Goal: Task Accomplishment & Management: Use online tool/utility

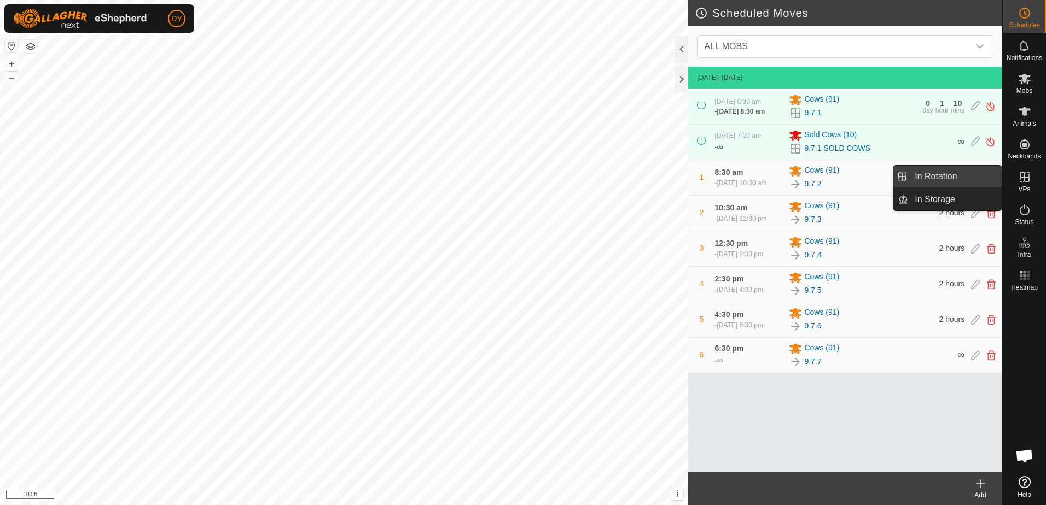
click at [970, 178] on link "In Rotation" at bounding box center [955, 177] width 94 height 22
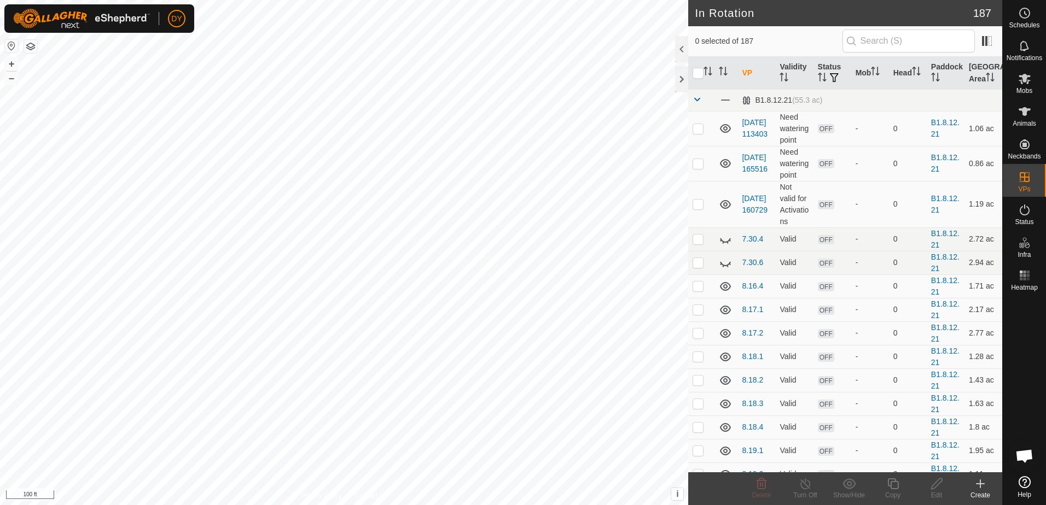
click at [980, 487] on icon at bounding box center [980, 484] width 0 height 8
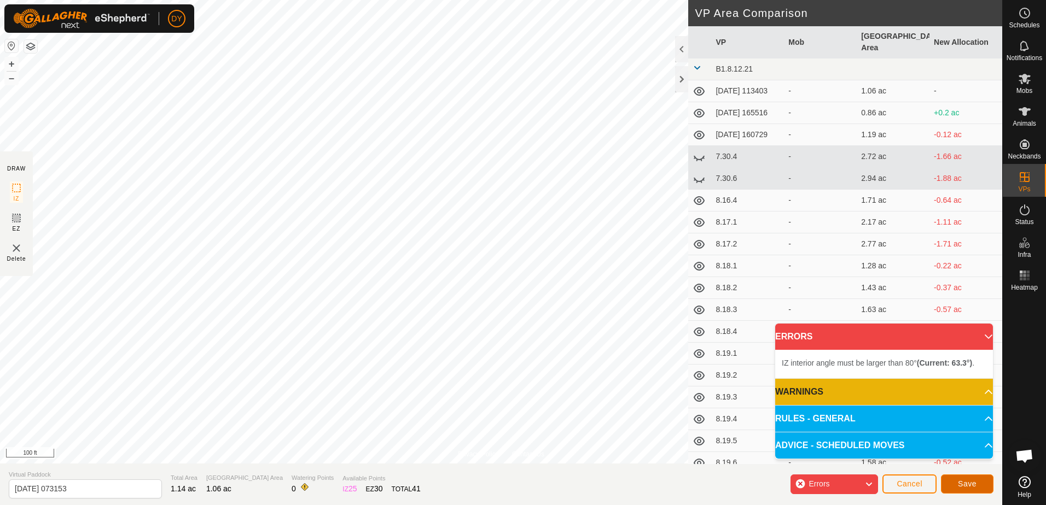
click at [974, 486] on span "Save" at bounding box center [967, 484] width 19 height 9
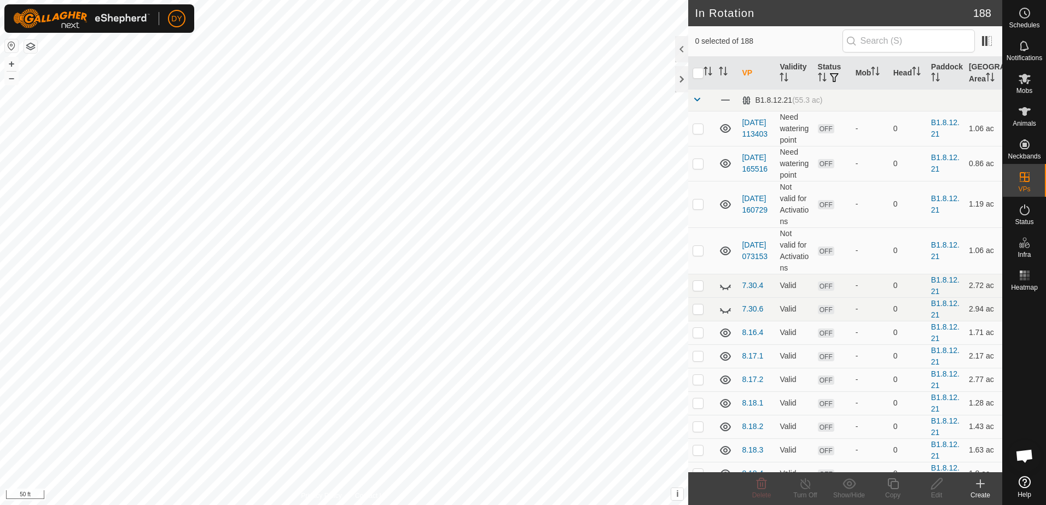
checkbox input "true"
click at [895, 485] on icon at bounding box center [893, 484] width 14 height 13
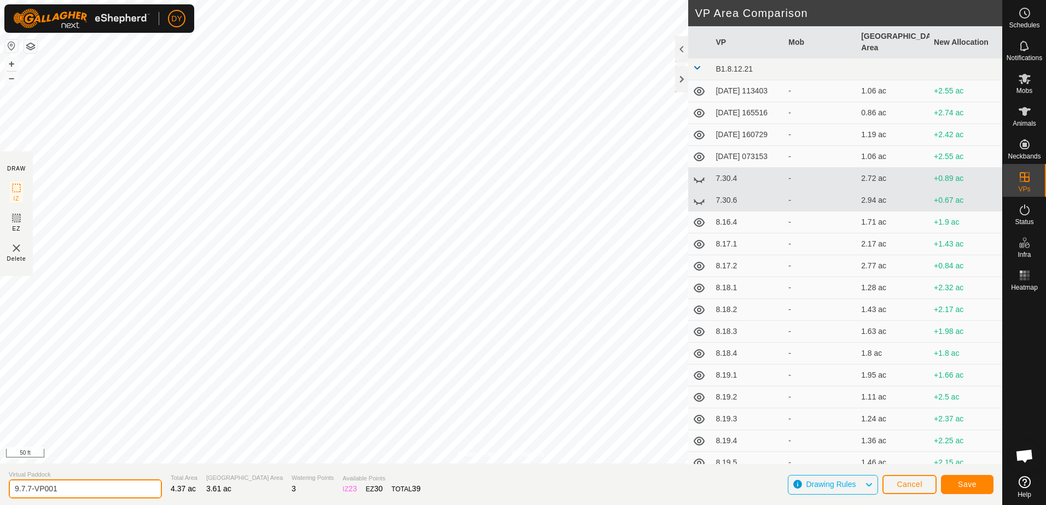
drag, startPoint x: 94, startPoint y: 490, endPoint x: 28, endPoint y: 494, distance: 65.2
click at [24, 491] on input "9.7.7-VP001" at bounding box center [85, 489] width 153 height 19
type input "9.8.1"
click at [979, 488] on button "Save" at bounding box center [967, 484] width 53 height 19
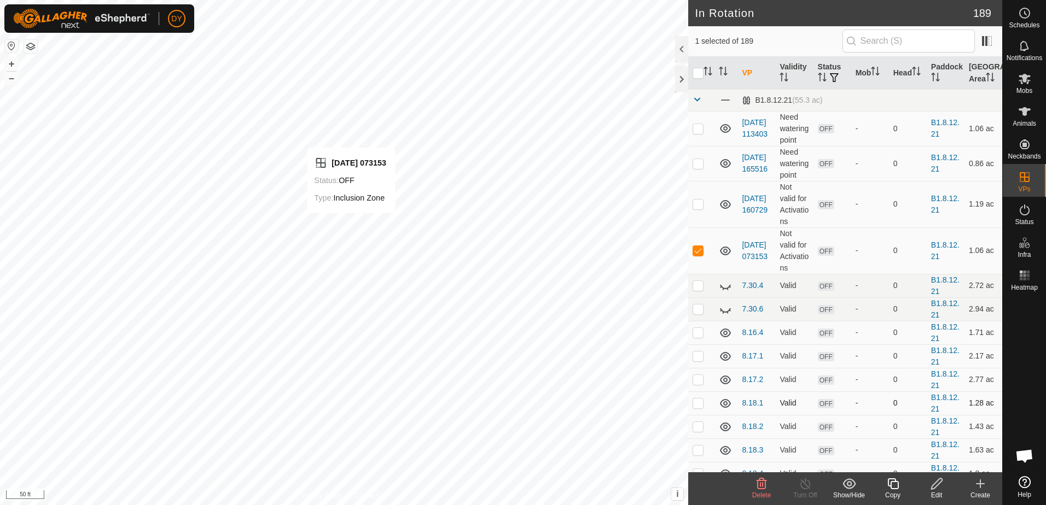
checkbox input "false"
checkbox input "true"
click at [892, 484] on icon at bounding box center [893, 484] width 14 height 13
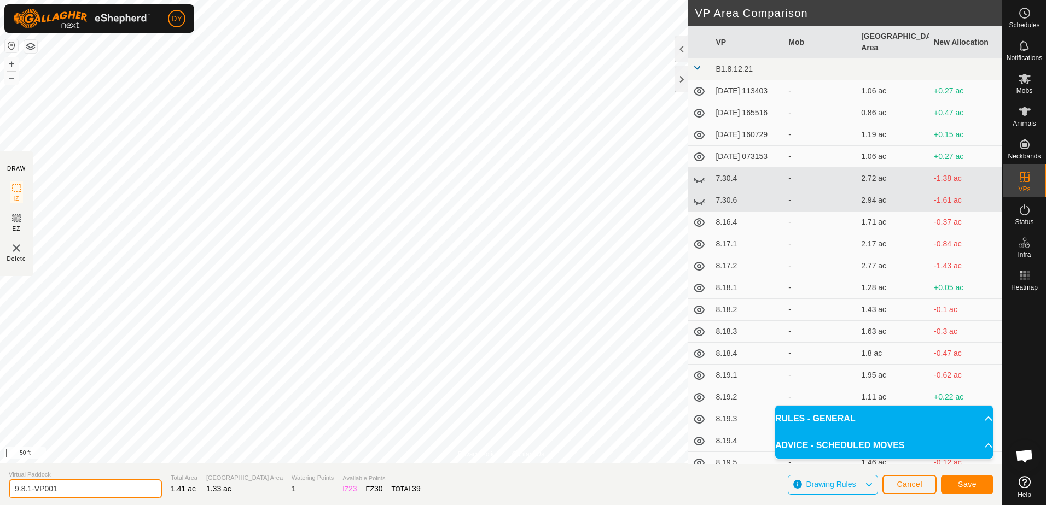
drag, startPoint x: 90, startPoint y: 491, endPoint x: 29, endPoint y: 480, distance: 61.7
click at [29, 480] on input "9.8.1-VP001" at bounding box center [85, 489] width 153 height 19
type input "9.8.2"
click at [960, 483] on span "Save" at bounding box center [967, 484] width 19 height 9
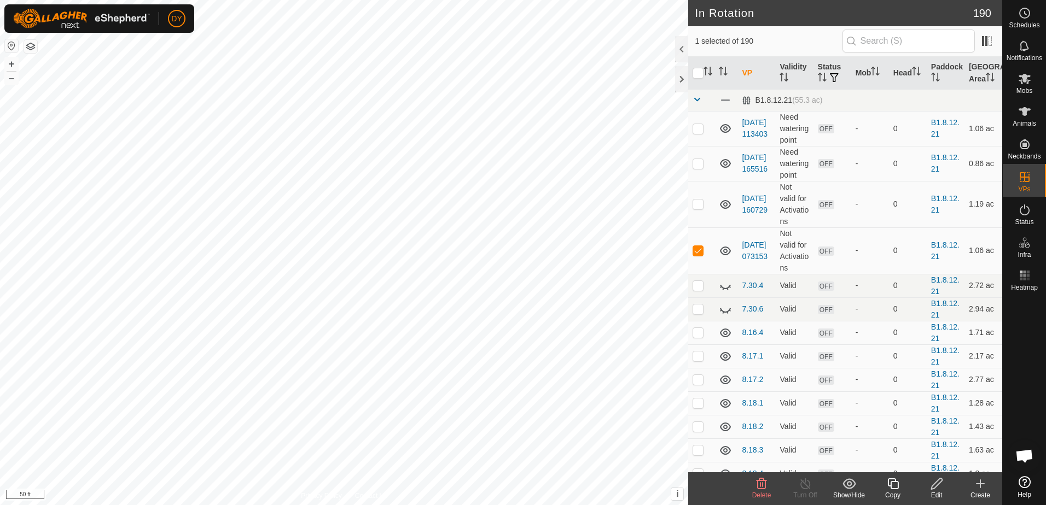
checkbox input "false"
checkbox input "true"
click at [892, 487] on icon at bounding box center [893, 484] width 14 height 13
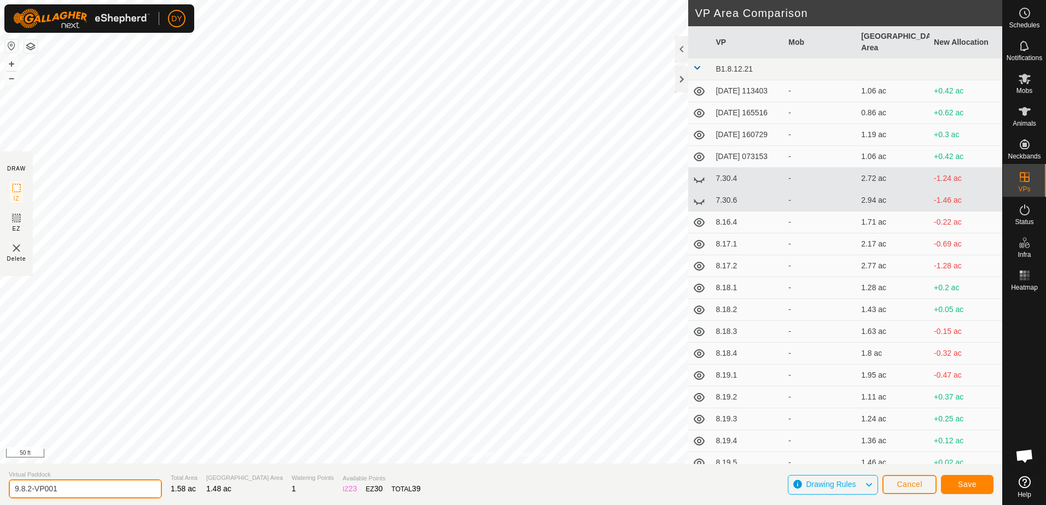
drag, startPoint x: 85, startPoint y: 488, endPoint x: 27, endPoint y: 487, distance: 57.5
click at [27, 487] on input "9.8.2-VP001" at bounding box center [85, 489] width 153 height 19
type input "9.8.3"
click at [955, 485] on button "Save" at bounding box center [967, 484] width 53 height 19
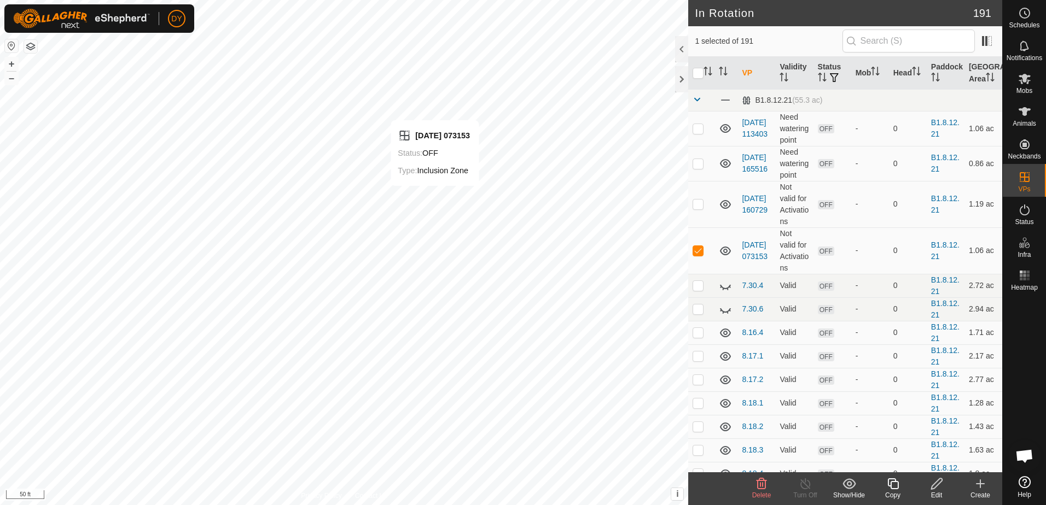
checkbox input "false"
checkbox input "true"
click at [892, 485] on icon at bounding box center [893, 484] width 14 height 13
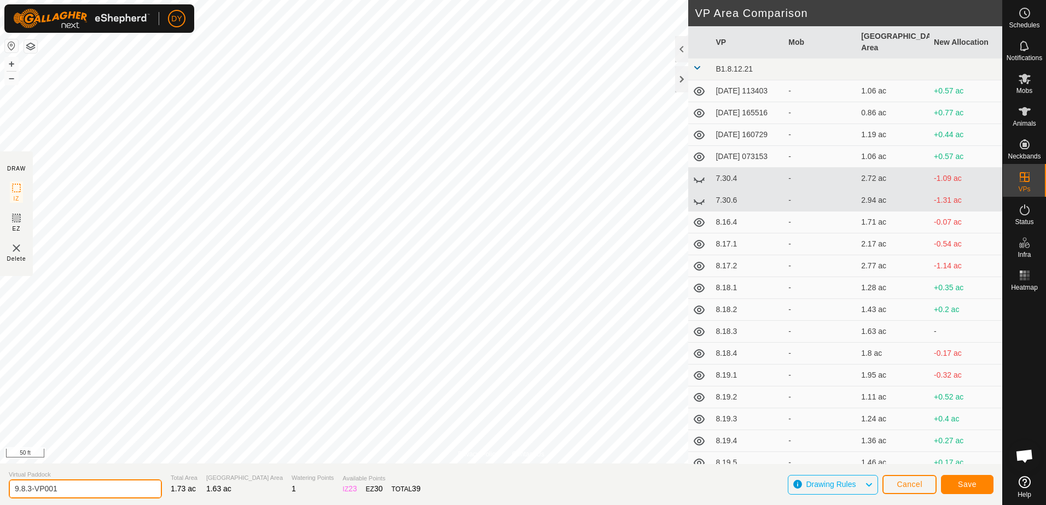
drag, startPoint x: 43, startPoint y: 485, endPoint x: 29, endPoint y: 486, distance: 14.3
click at [29, 486] on input "9.8.3-VP001" at bounding box center [85, 489] width 153 height 19
type input "9.8.4"
click at [974, 489] on span "Save" at bounding box center [967, 484] width 19 height 9
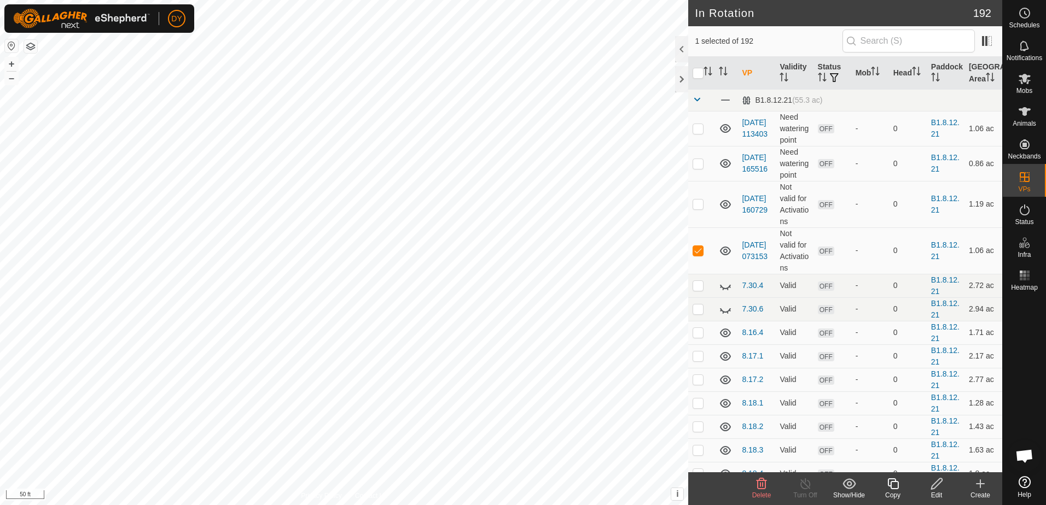
checkbox input "false"
checkbox input "true"
click at [891, 486] on icon at bounding box center [892, 484] width 11 height 11
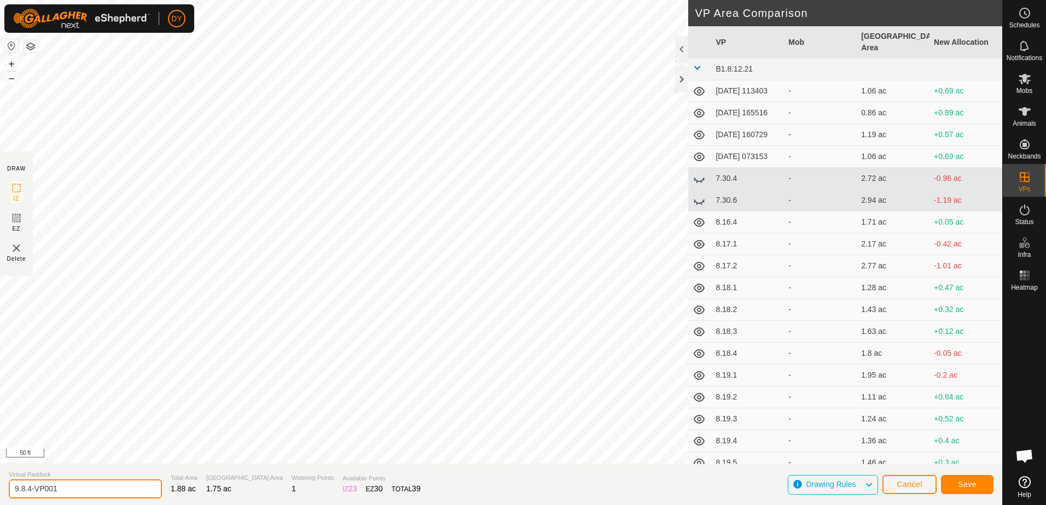
drag, startPoint x: 66, startPoint y: 488, endPoint x: 27, endPoint y: 487, distance: 38.9
click at [27, 487] on input "9.8.4-VP001" at bounding box center [85, 489] width 153 height 19
type input "9.8.5"
click at [955, 482] on button "Save" at bounding box center [967, 484] width 53 height 19
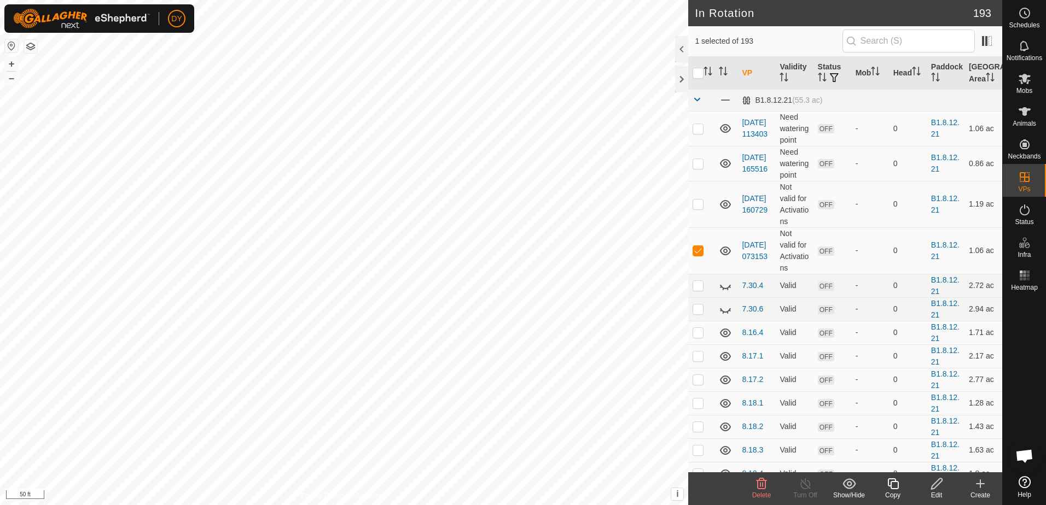
checkbox input "false"
checkbox input "true"
click at [894, 485] on icon at bounding box center [893, 484] width 14 height 13
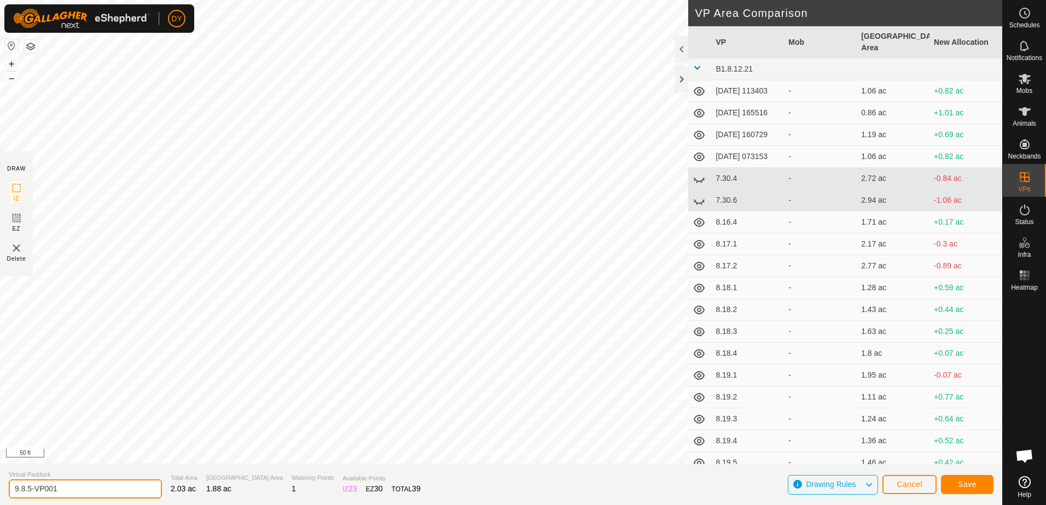
drag, startPoint x: 61, startPoint y: 490, endPoint x: 27, endPoint y: 492, distance: 34.0
click at [27, 492] on input "9.8.5-VP001" at bounding box center [85, 489] width 153 height 19
type input "9.8.6"
click at [962, 481] on span "Save" at bounding box center [967, 484] width 19 height 9
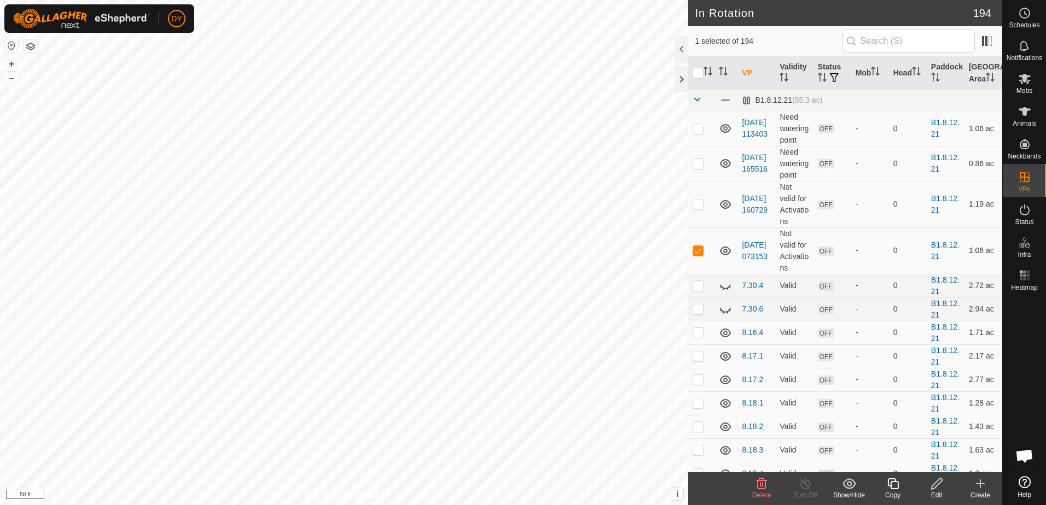
checkbox input "false"
checkbox input "true"
click at [895, 487] on icon at bounding box center [893, 484] width 14 height 13
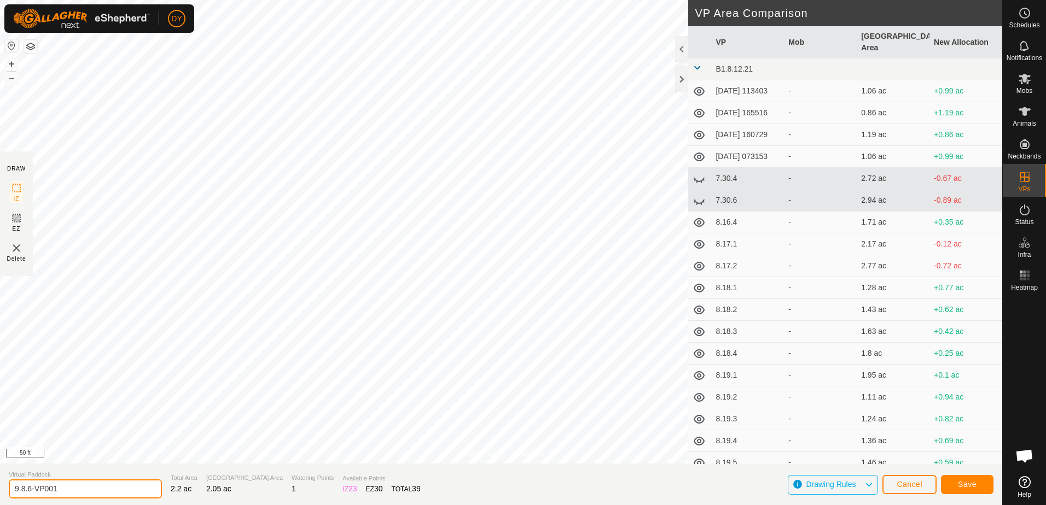
drag, startPoint x: 62, startPoint y: 484, endPoint x: 28, endPoint y: 484, distance: 33.9
click at [28, 484] on input "9.8.6-VP001" at bounding box center [85, 489] width 153 height 19
type input "9.8.7"
click at [963, 488] on span "Save" at bounding box center [967, 484] width 19 height 9
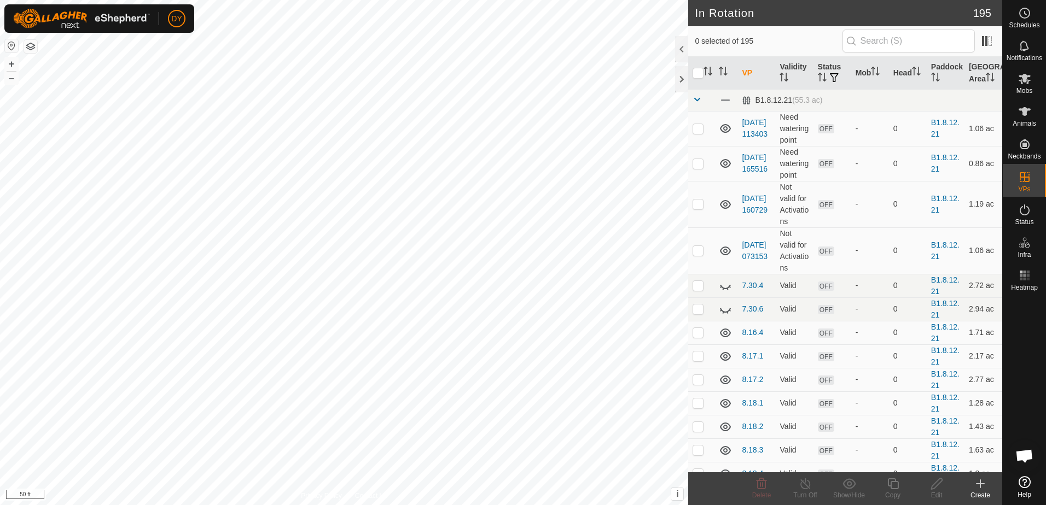
checkbox input "true"
click at [760, 485] on icon at bounding box center [761, 484] width 10 height 11
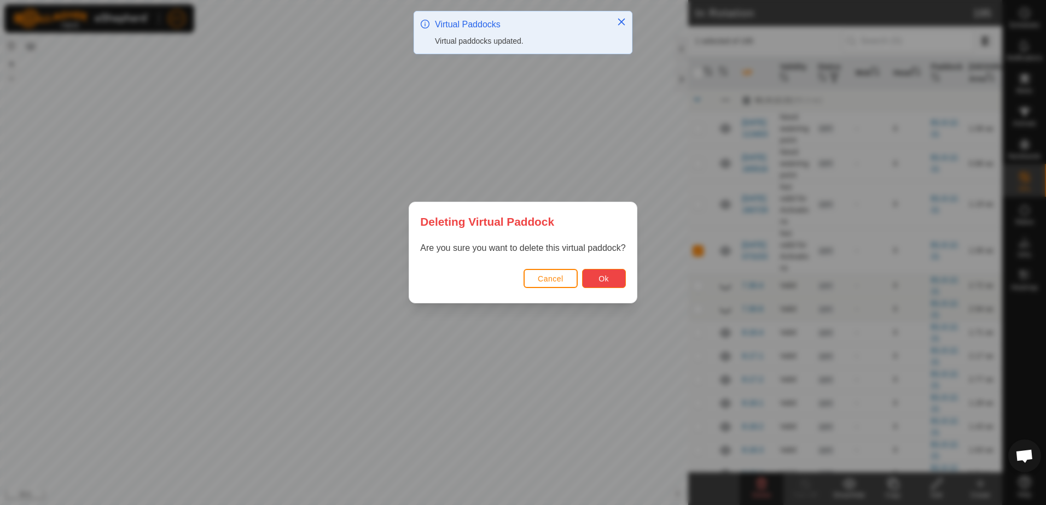
click at [596, 276] on button "Ok" at bounding box center [604, 278] width 44 height 19
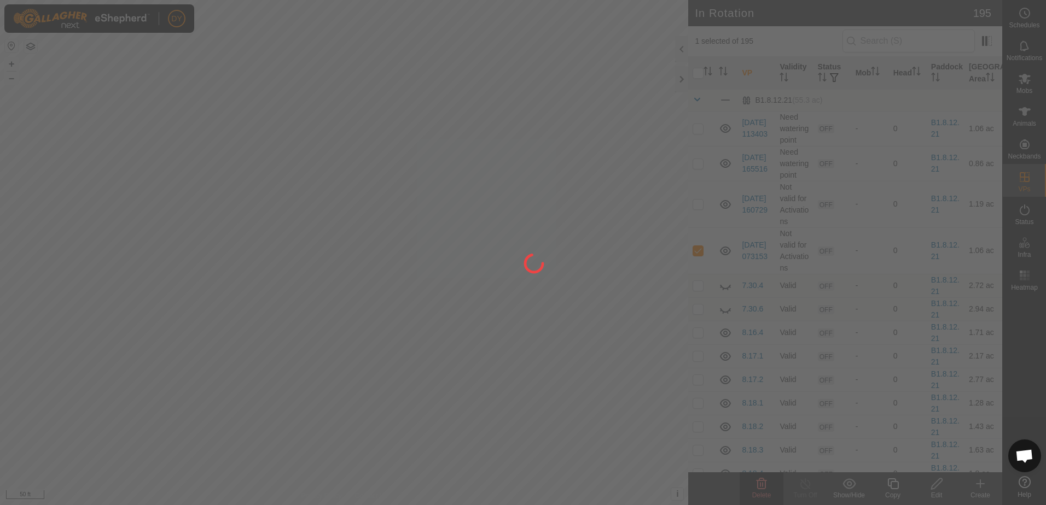
checkbox input "false"
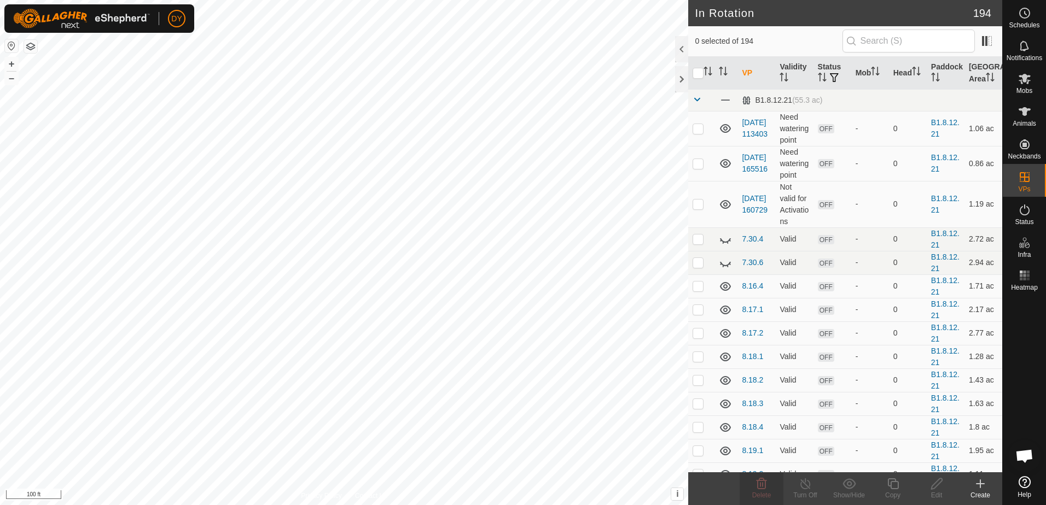
click at [435, 95] on div "DY Schedules Notifications Mobs Animals Neckbands VPs Status Infra Heatmap Help…" at bounding box center [523, 252] width 1046 height 505
click at [683, 78] on div at bounding box center [681, 79] width 13 height 26
